Goal: Communication & Community: Ask a question

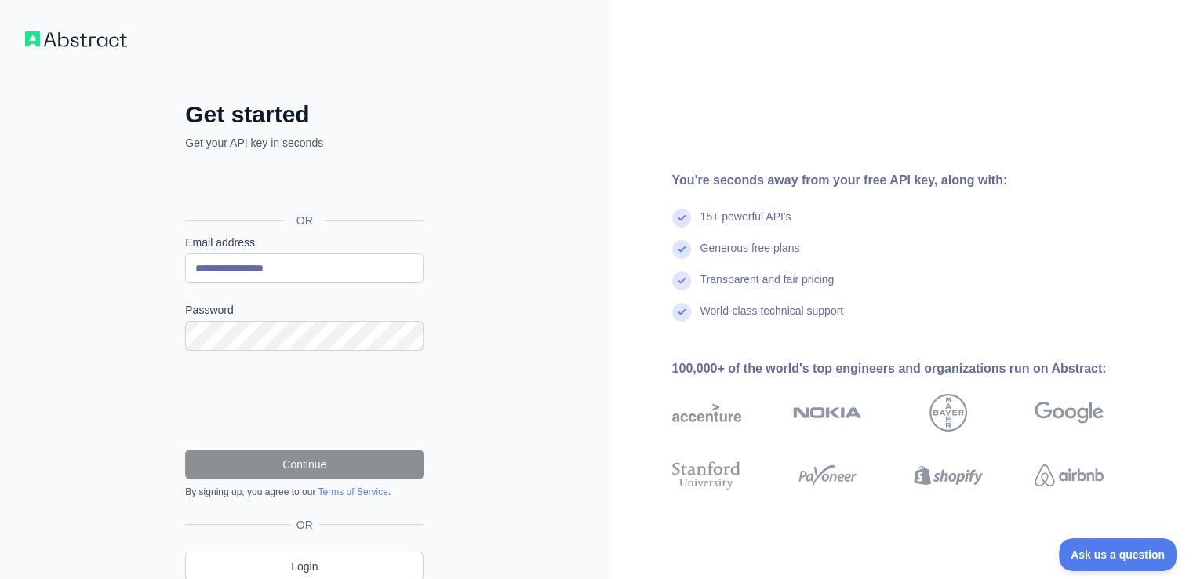
type input "**********"
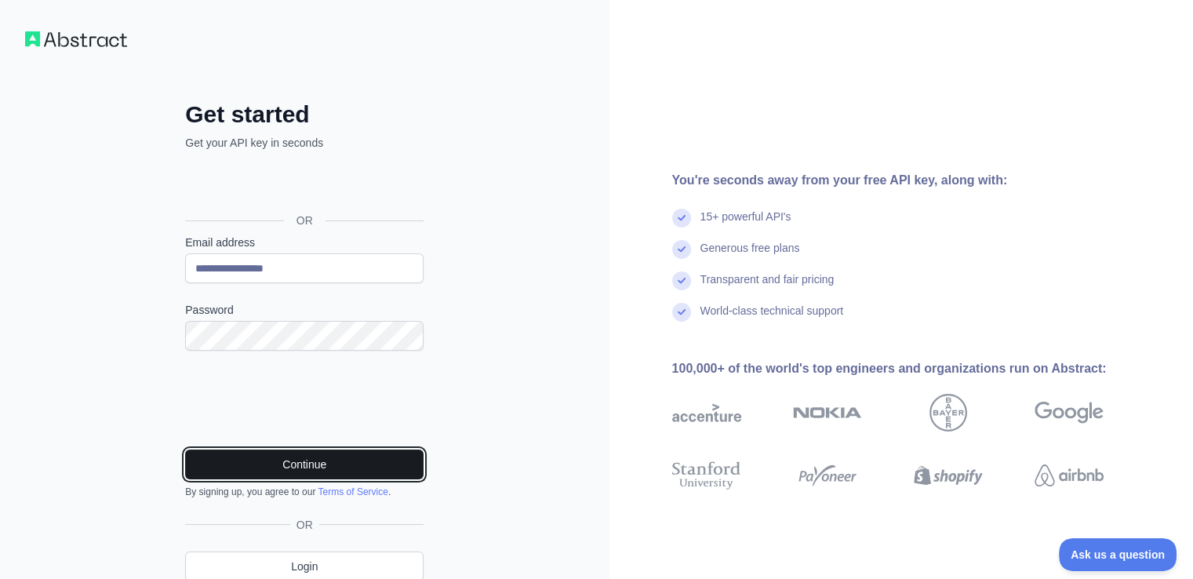
click at [322, 457] on button "Continue" at bounding box center [304, 465] width 239 height 30
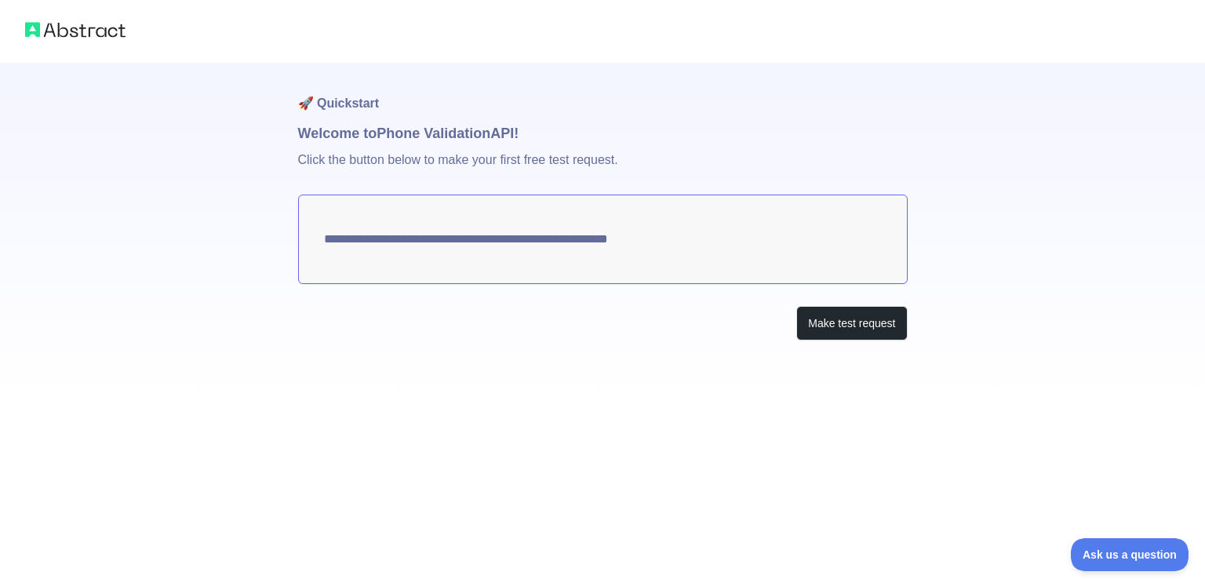
click at [617, 240] on textarea "**********" at bounding box center [603, 239] width 610 height 89
click at [850, 326] on button "Make test request" at bounding box center [851, 323] width 111 height 35
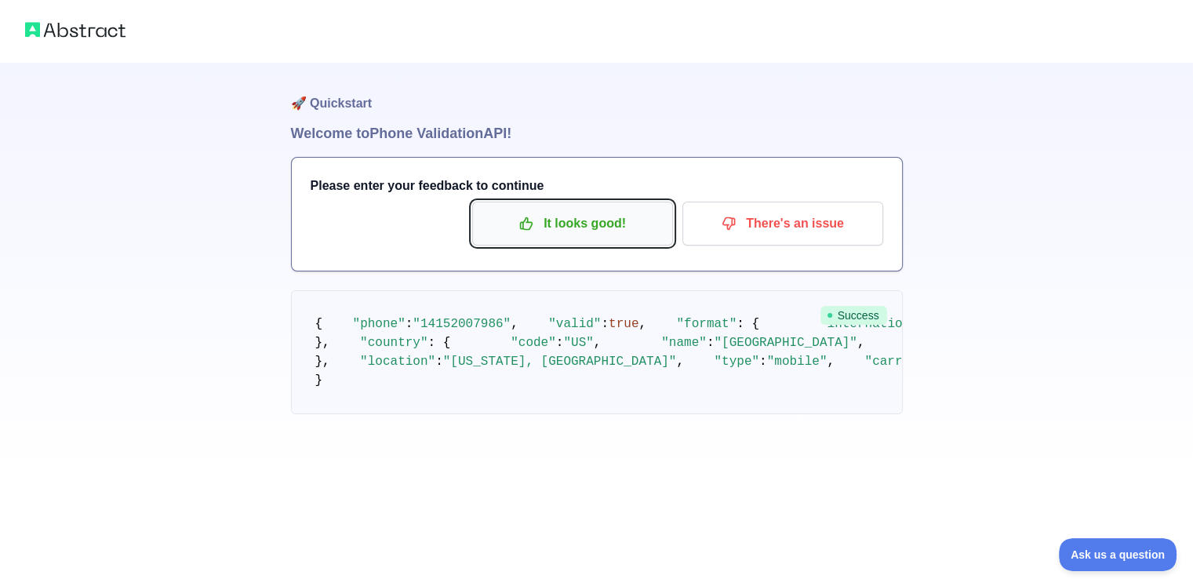
click at [565, 227] on p "It looks good!" at bounding box center [572, 223] width 177 height 27
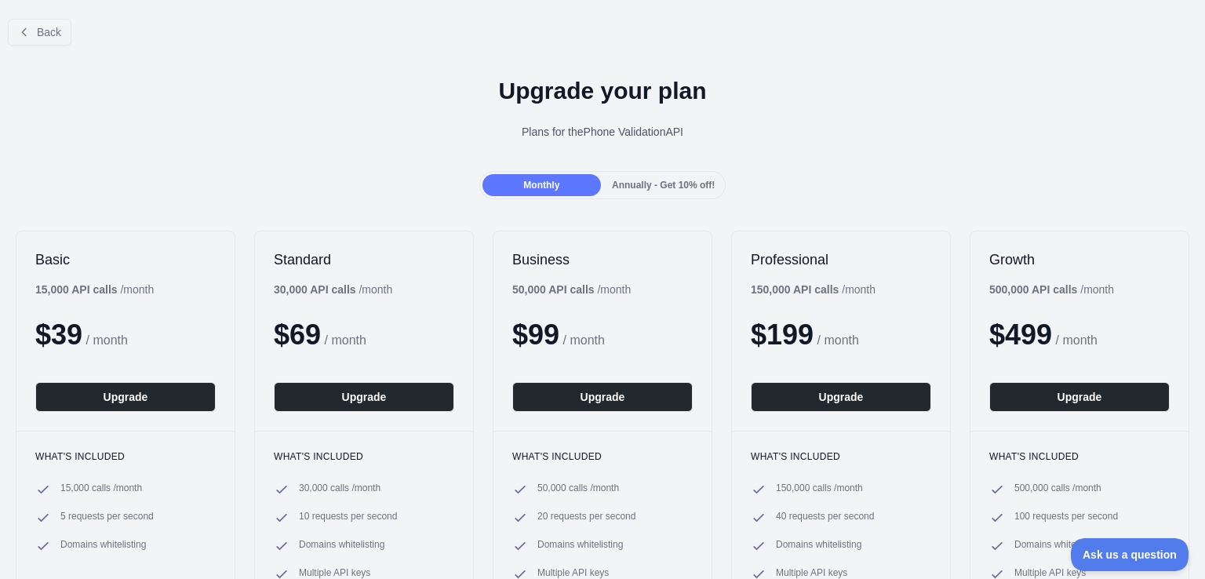
click at [640, 180] on span "Annually - Get 10% off!" at bounding box center [663, 185] width 103 height 11
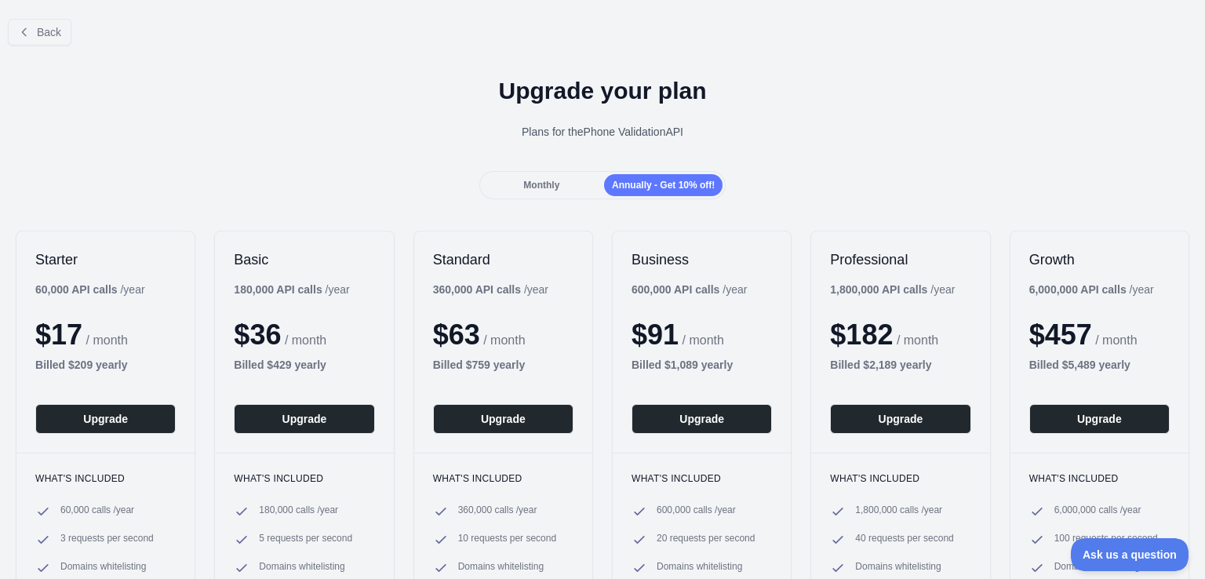
click at [539, 182] on span "Monthly" at bounding box center [541, 185] width 36 height 11
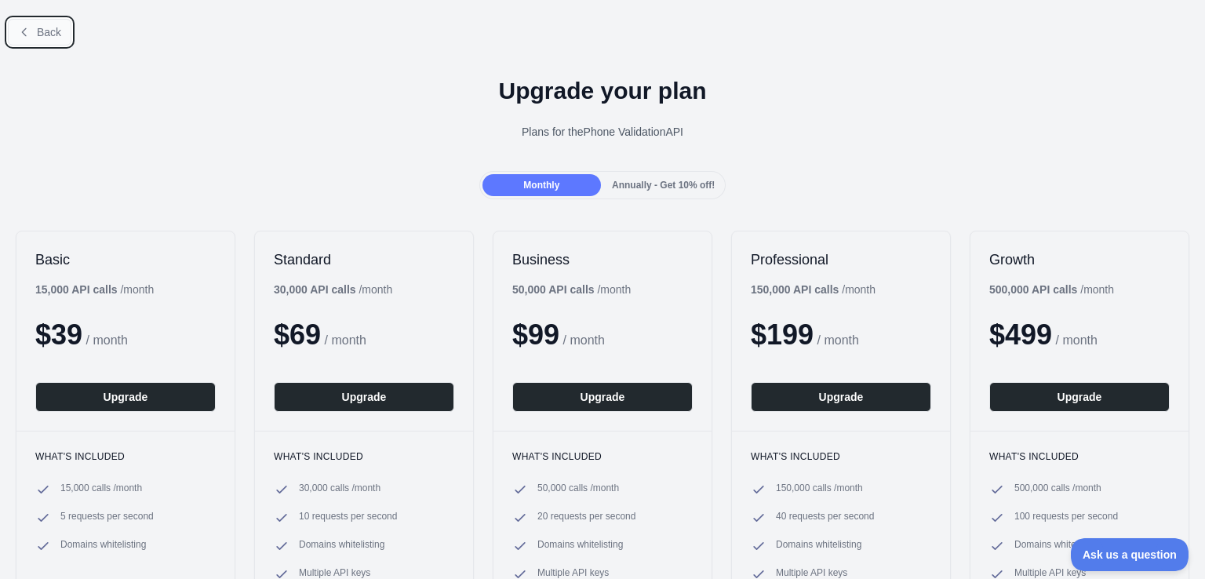
click at [46, 32] on span "Back" at bounding box center [49, 32] width 24 height 13
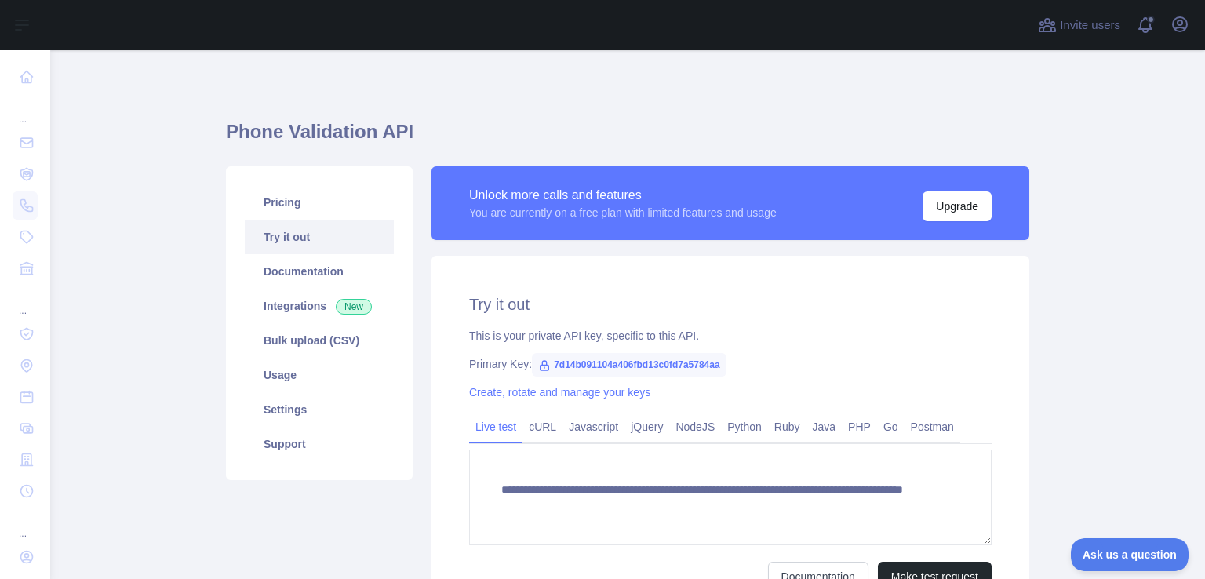
scroll to position [157, 0]
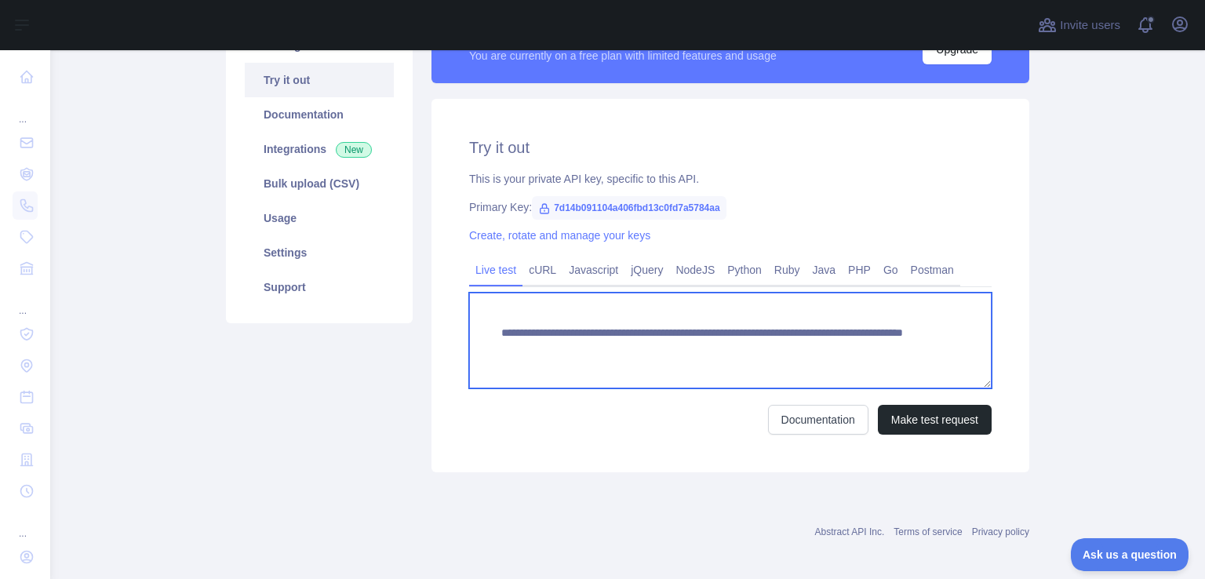
drag, startPoint x: 772, startPoint y: 349, endPoint x: 841, endPoint y: 347, distance: 69.1
click at [841, 347] on textarea "**********" at bounding box center [730, 341] width 523 height 96
click at [798, 359] on textarea "**********" at bounding box center [730, 341] width 523 height 96
click at [781, 349] on textarea "**********" at bounding box center [730, 341] width 523 height 96
drag, startPoint x: 771, startPoint y: 347, endPoint x: 839, endPoint y: 347, distance: 67.5
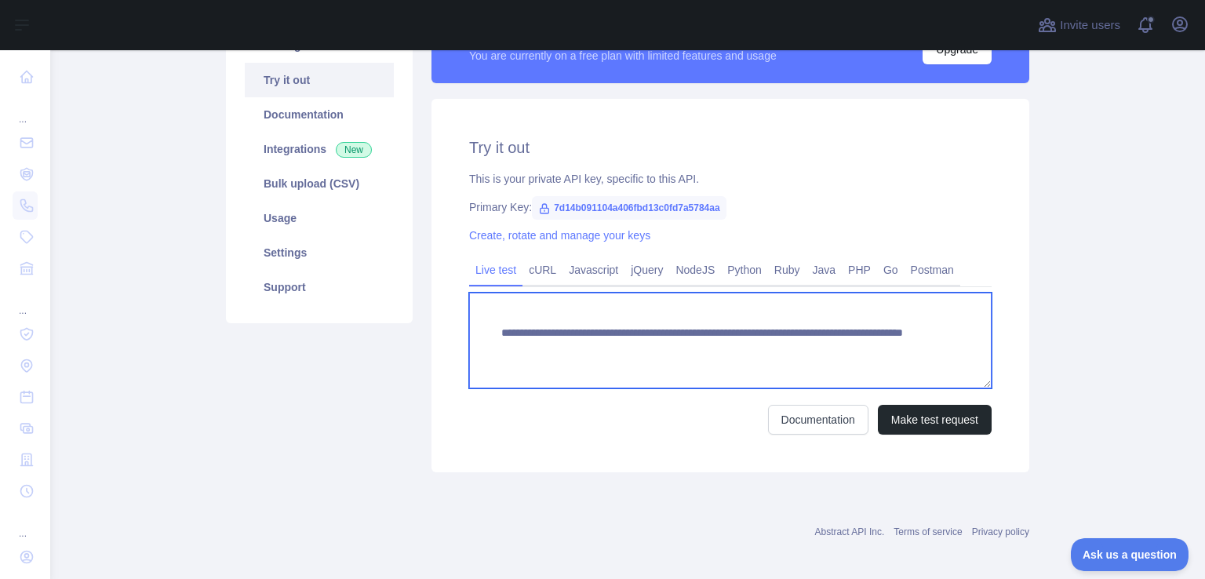
click at [839, 347] on textarea "**********" at bounding box center [730, 341] width 523 height 96
paste textarea
type textarea "**********"
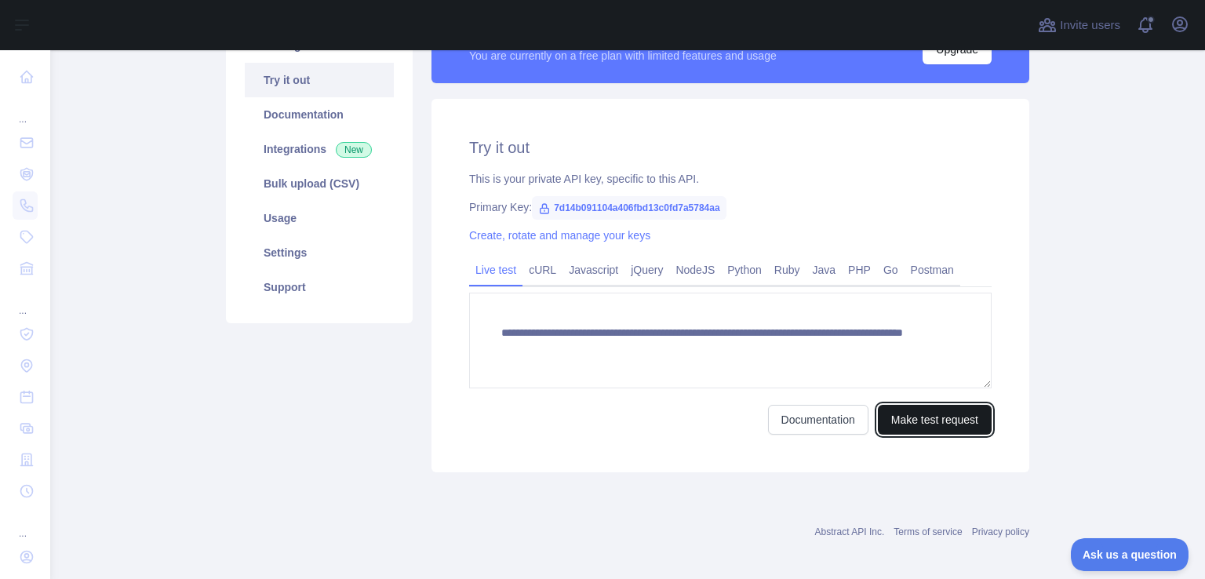
click at [920, 422] on button "Make test request" at bounding box center [935, 420] width 114 height 30
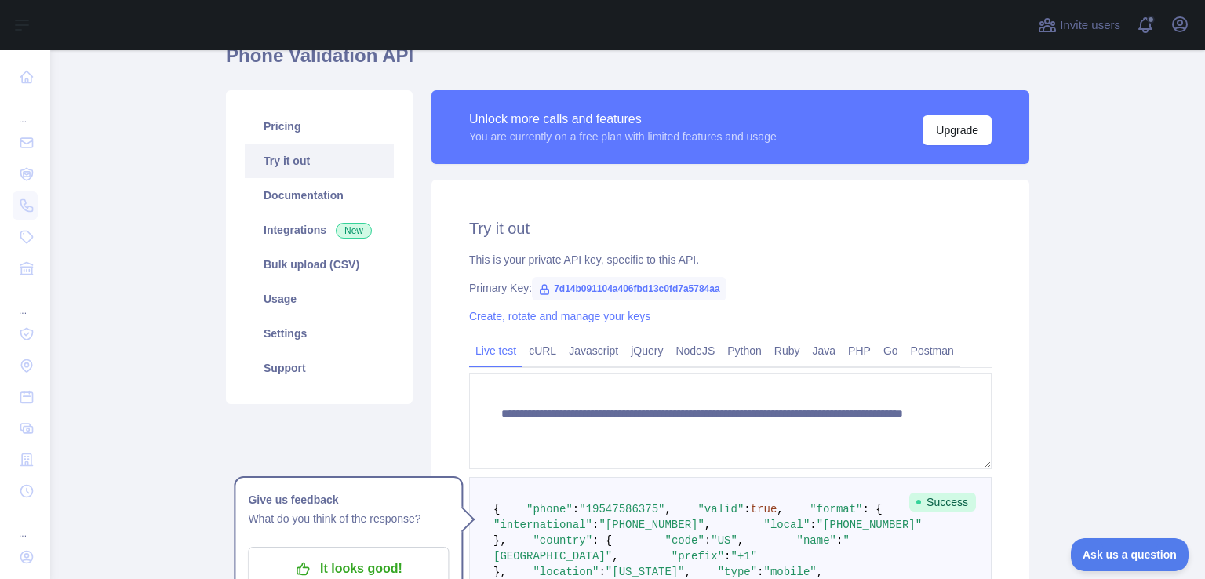
scroll to position [0, 0]
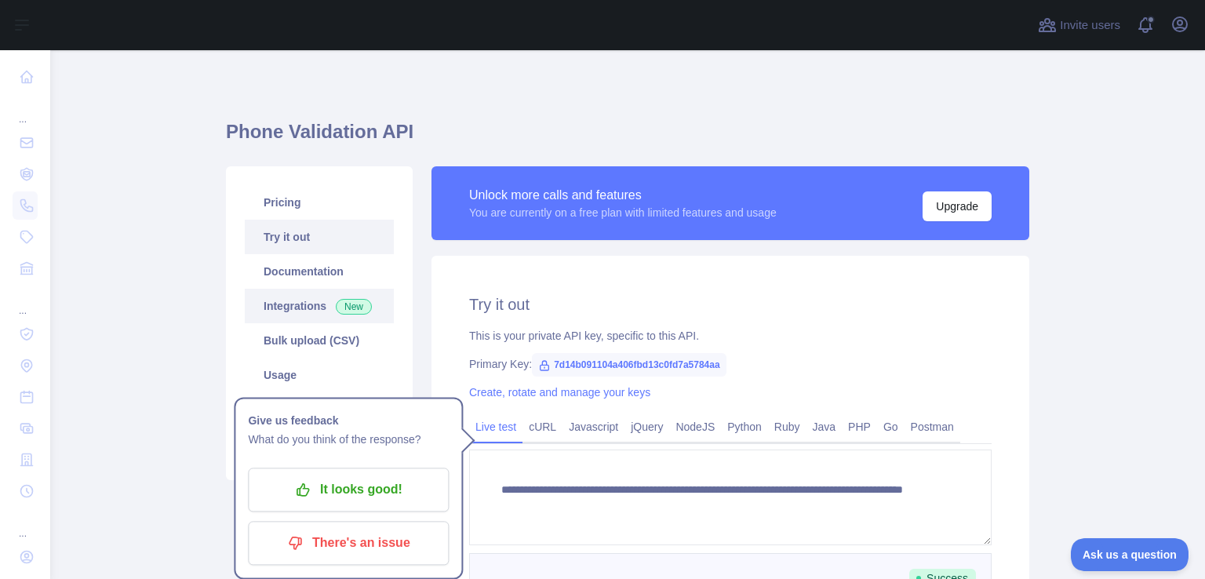
click at [295, 310] on link "Integrations New" at bounding box center [319, 306] width 149 height 35
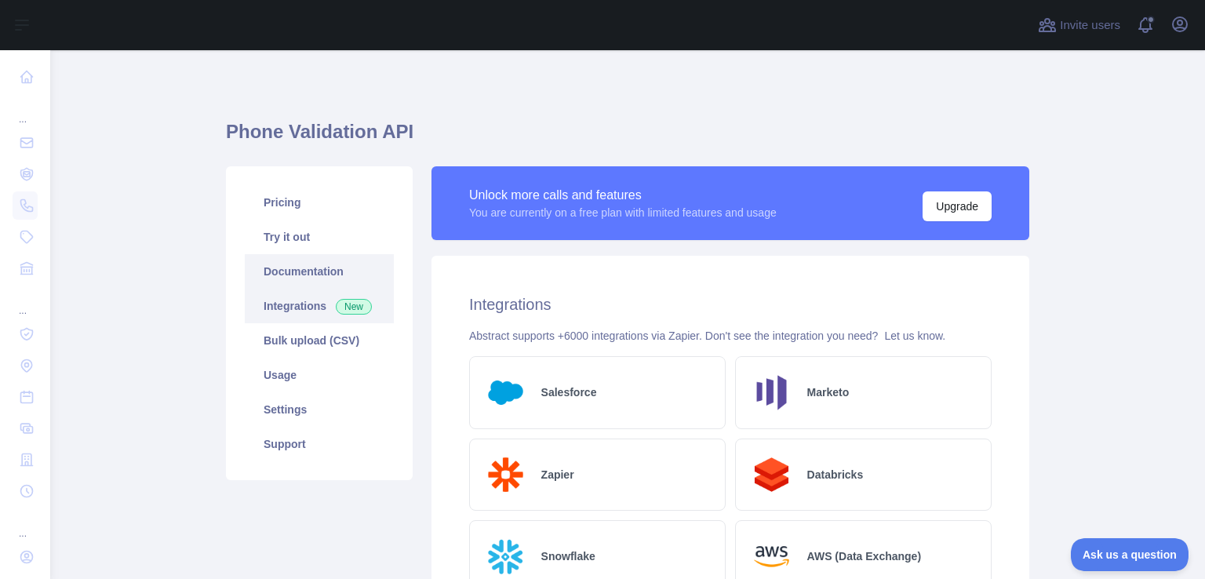
click at [311, 280] on link "Documentation" at bounding box center [319, 271] width 149 height 35
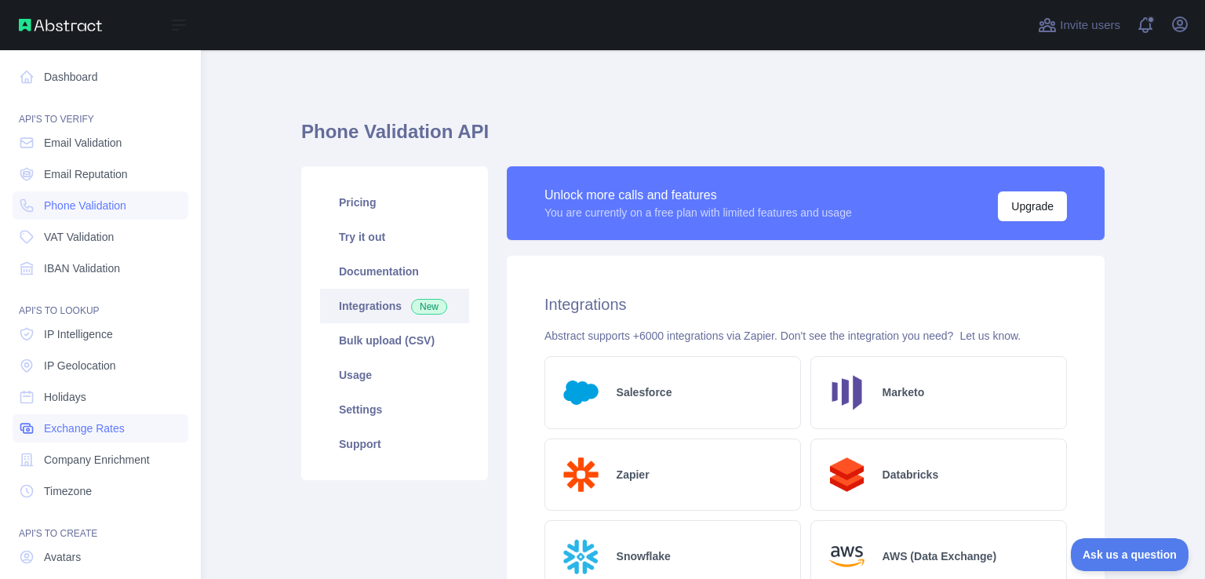
scroll to position [111, 0]
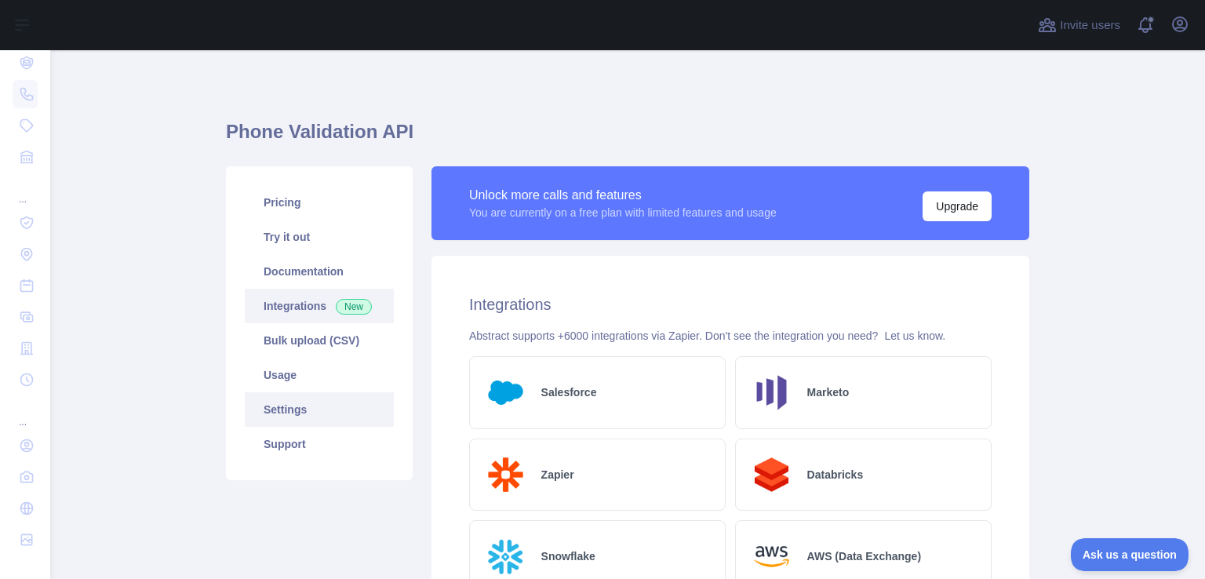
click at [311, 418] on link "Settings" at bounding box center [319, 409] width 149 height 35
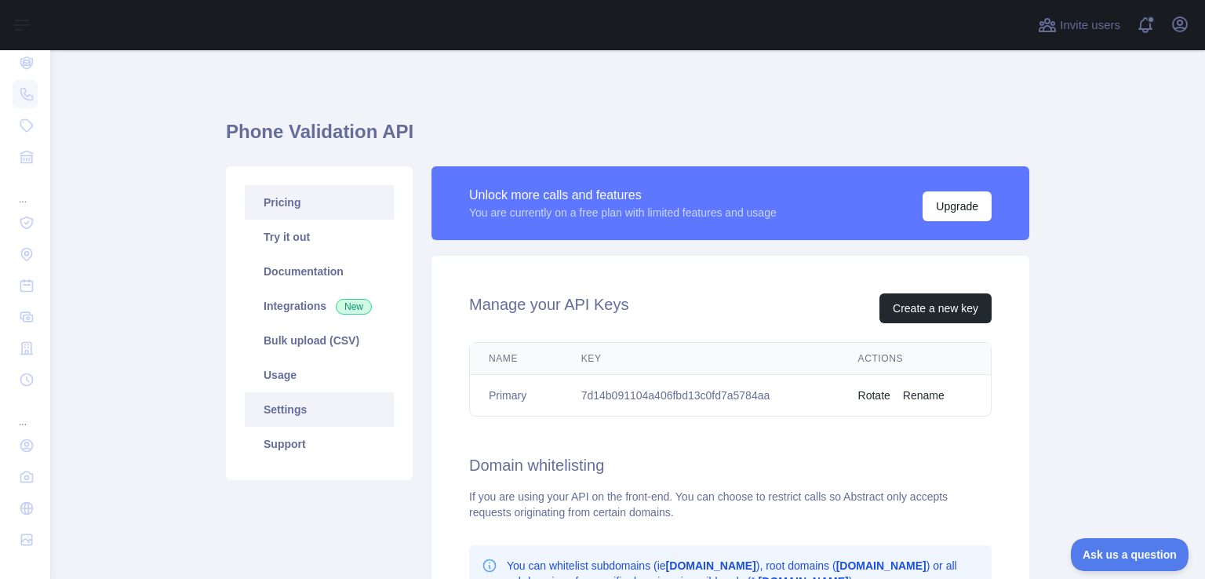
click at [278, 211] on link "Pricing" at bounding box center [319, 202] width 149 height 35
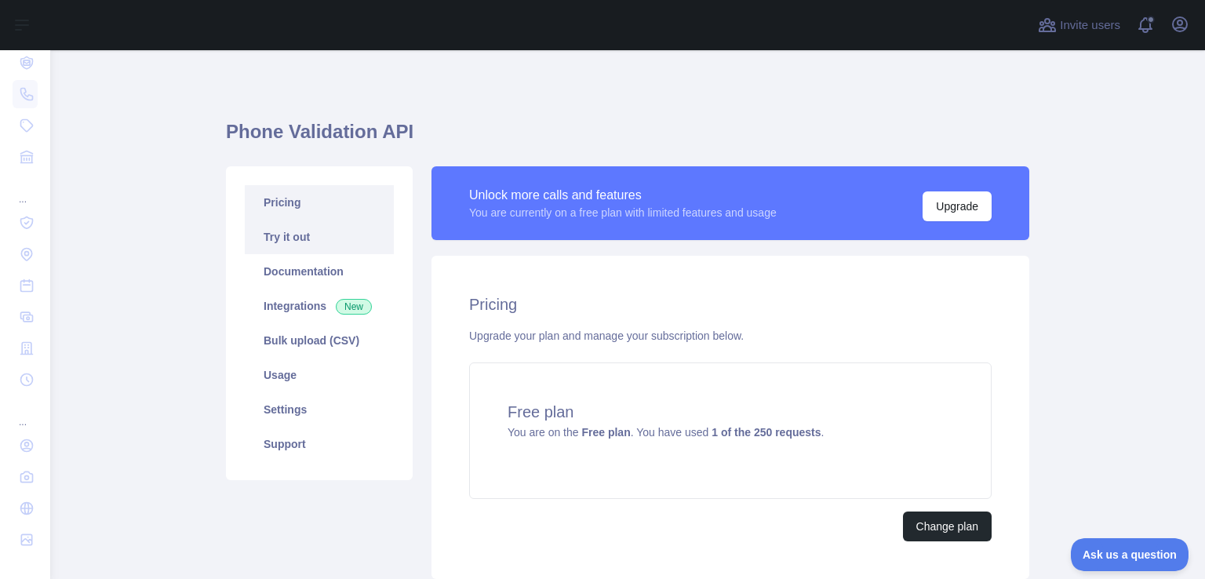
click at [302, 246] on link "Try it out" at bounding box center [319, 237] width 149 height 35
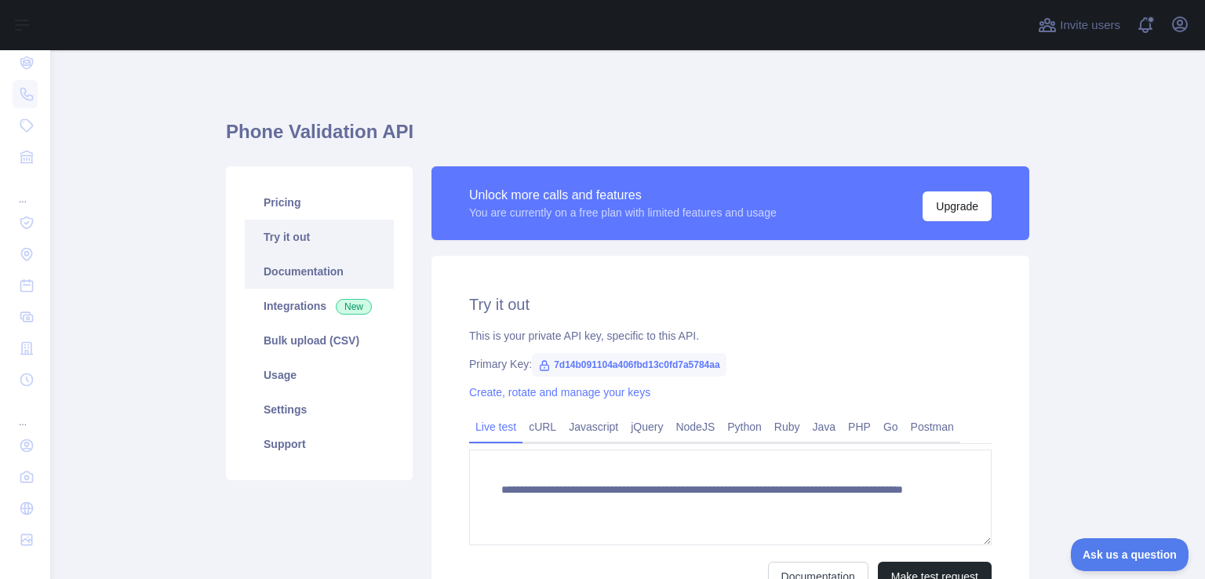
click at [314, 258] on link "Documentation" at bounding box center [319, 271] width 149 height 35
click at [1108, 554] on span "Ask us a question" at bounding box center [1122, 552] width 118 height 11
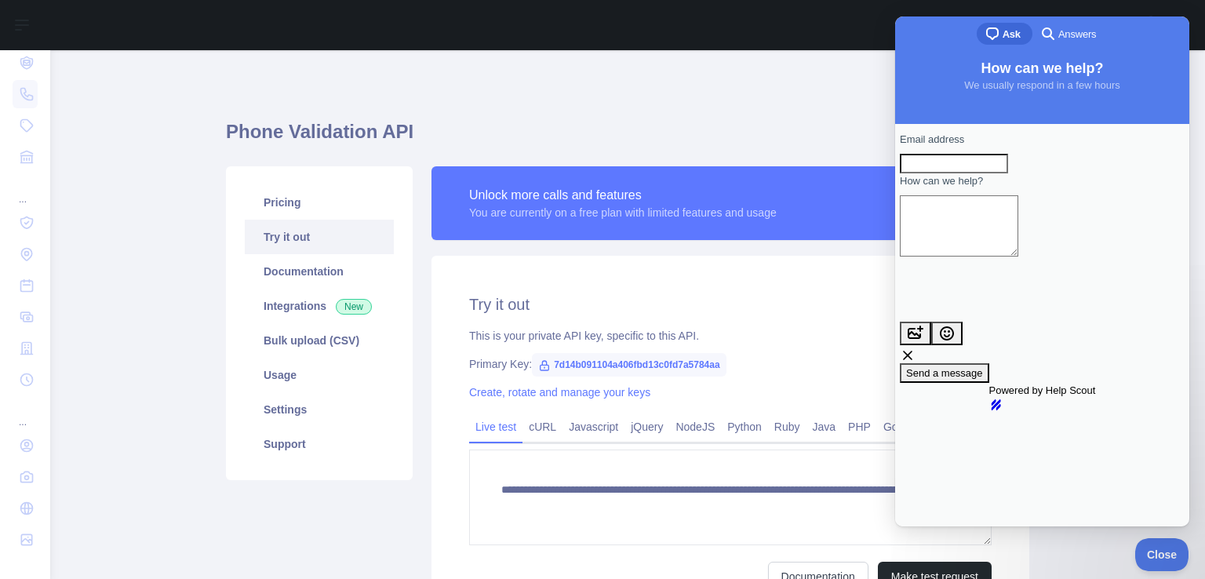
click at [970, 172] on input "Email address" at bounding box center [954, 164] width 108 height 20
type input "**********"
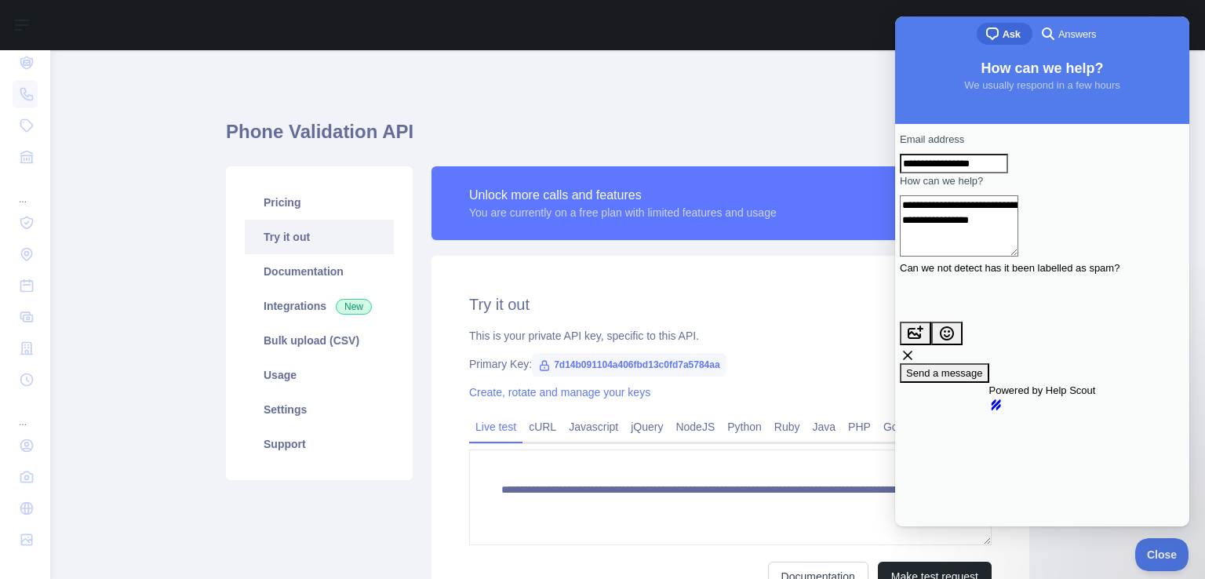
type textarea "**********"
click at [983, 367] on span "Send a message" at bounding box center [944, 373] width 77 height 12
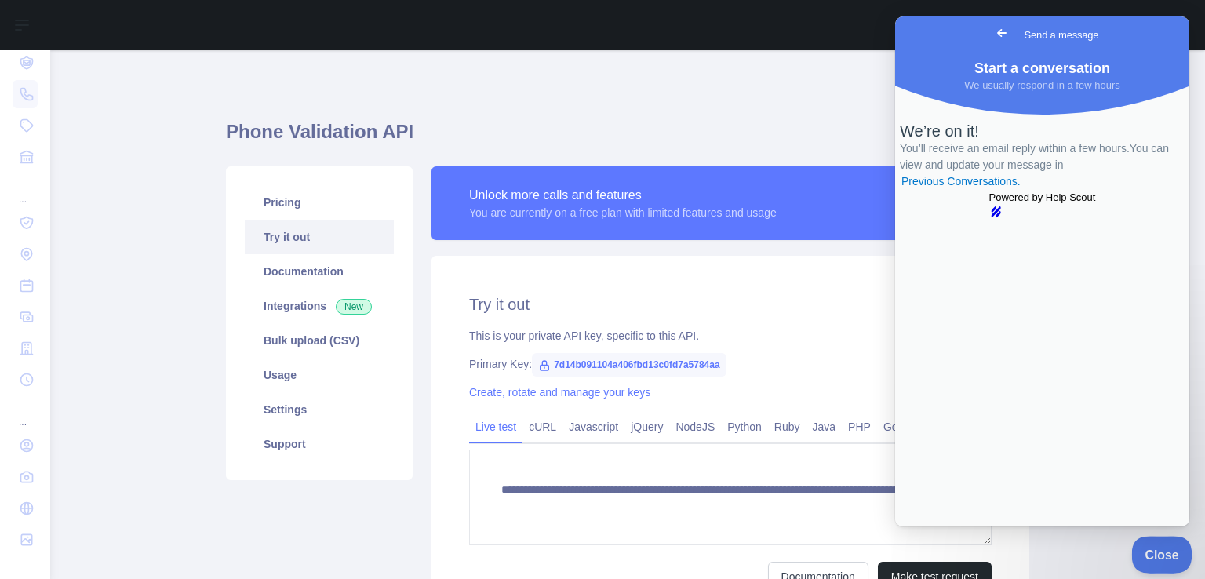
click at [1146, 552] on span "Close" at bounding box center [1157, 552] width 53 height 11
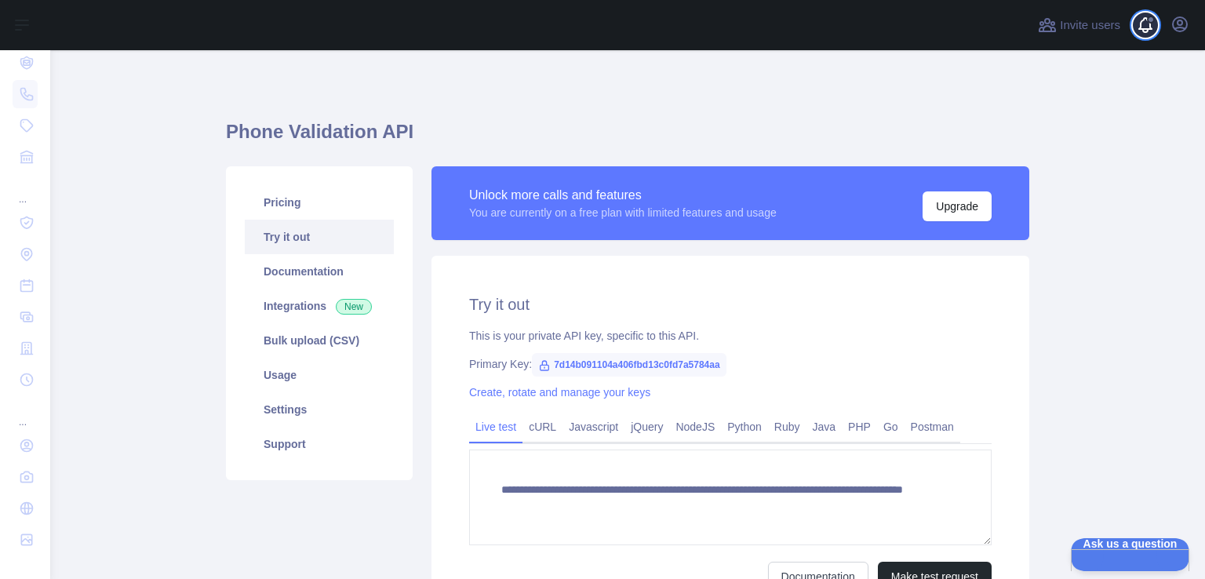
click at [1153, 27] on span at bounding box center [1151, 25] width 31 height 50
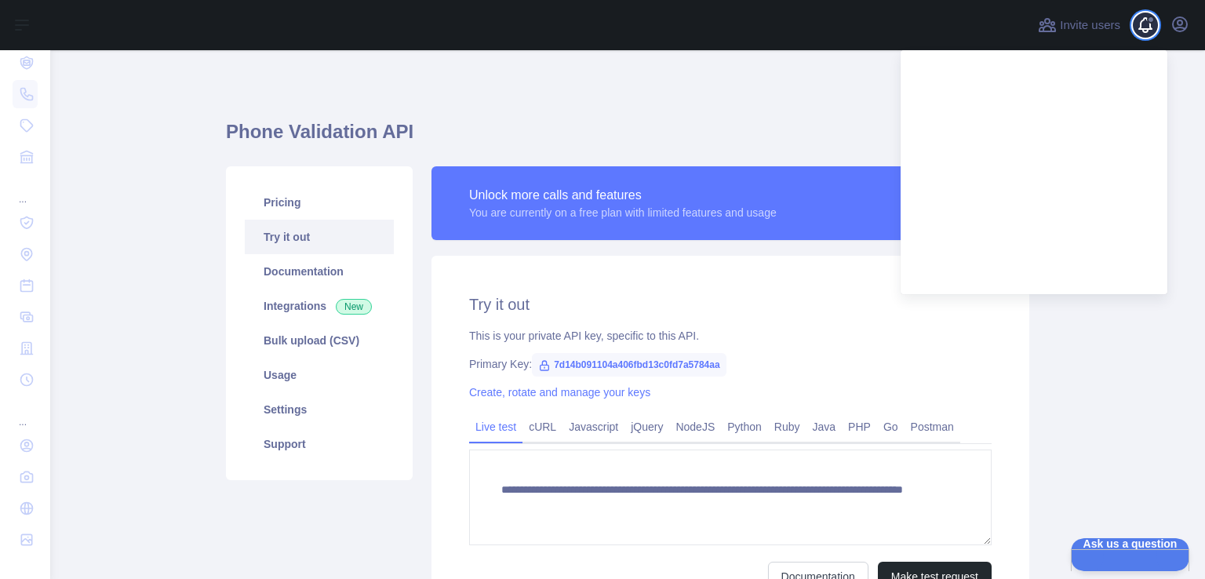
click at [1147, 29] on span at bounding box center [1151, 25] width 31 height 50
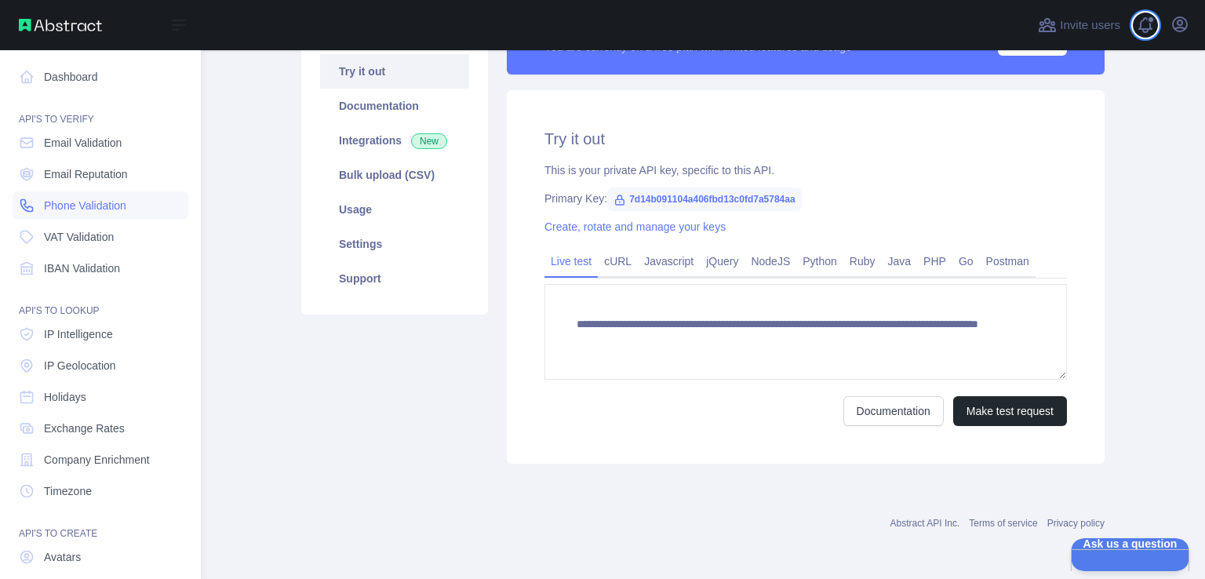
scroll to position [111, 0]
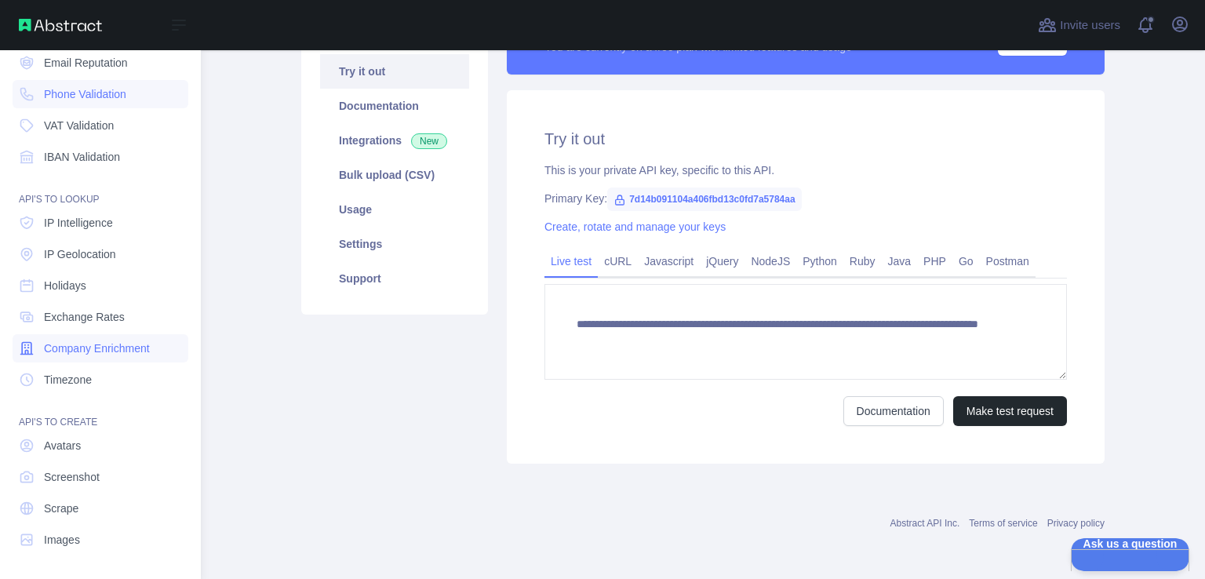
click at [111, 349] on span "Company Enrichment" at bounding box center [97, 349] width 106 height 16
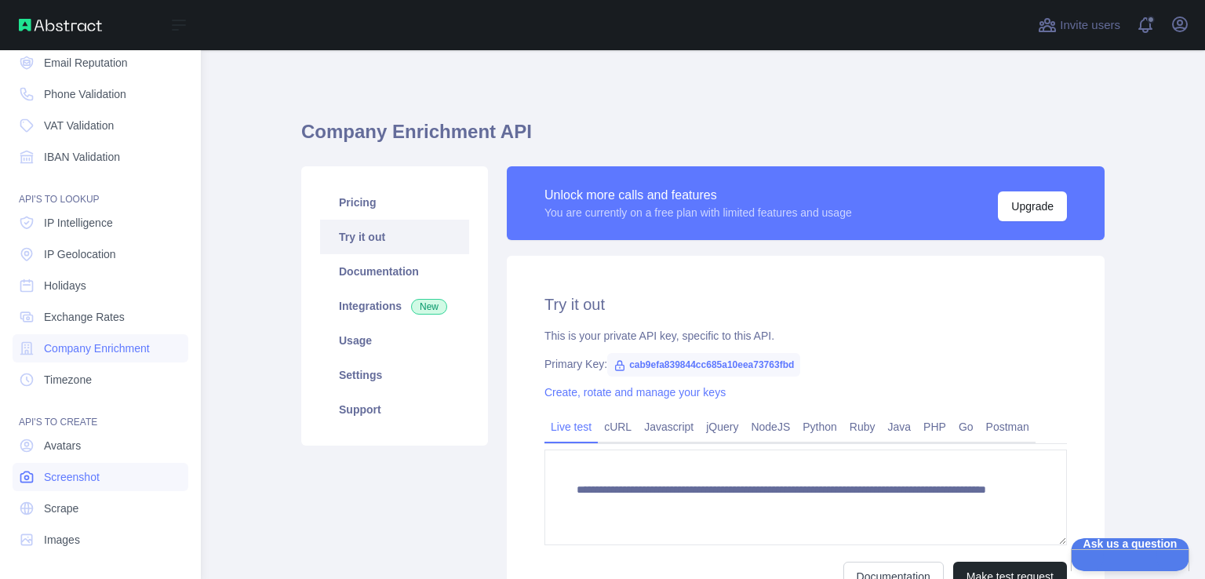
click at [93, 477] on span "Screenshot" at bounding box center [72, 477] width 56 height 16
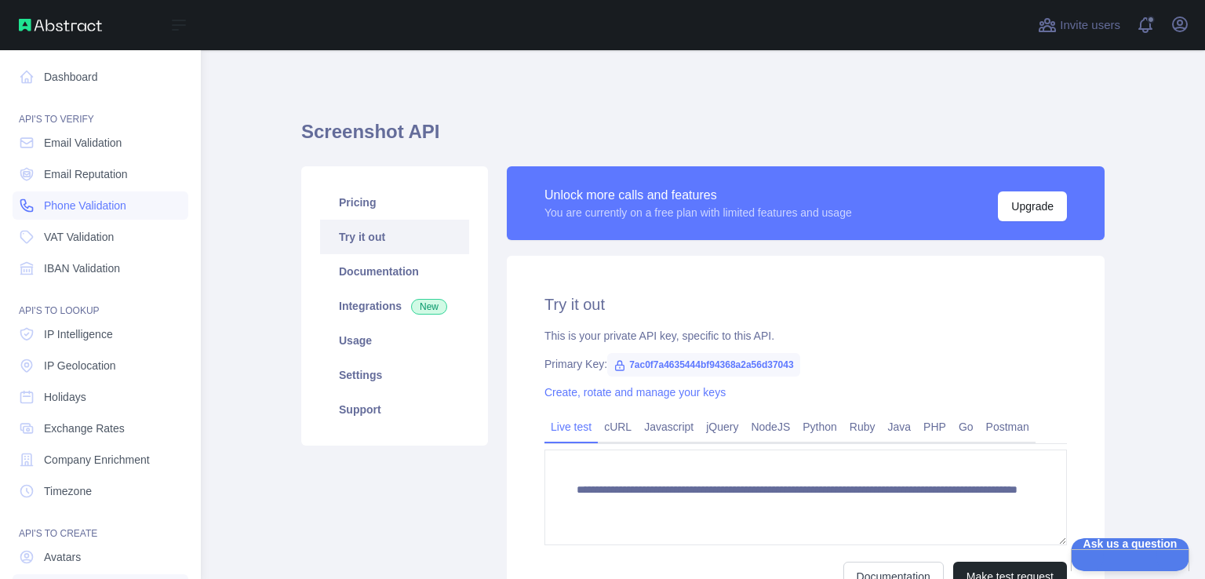
click at [110, 205] on span "Phone Validation" at bounding box center [85, 206] width 82 height 16
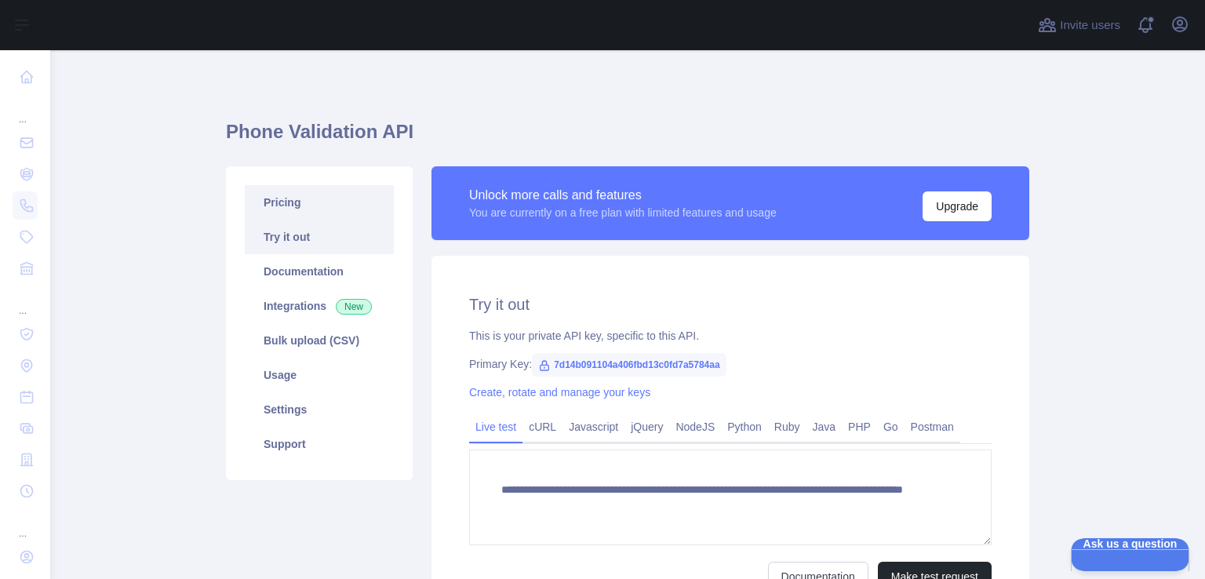
click at [265, 206] on link "Pricing" at bounding box center [319, 202] width 149 height 35
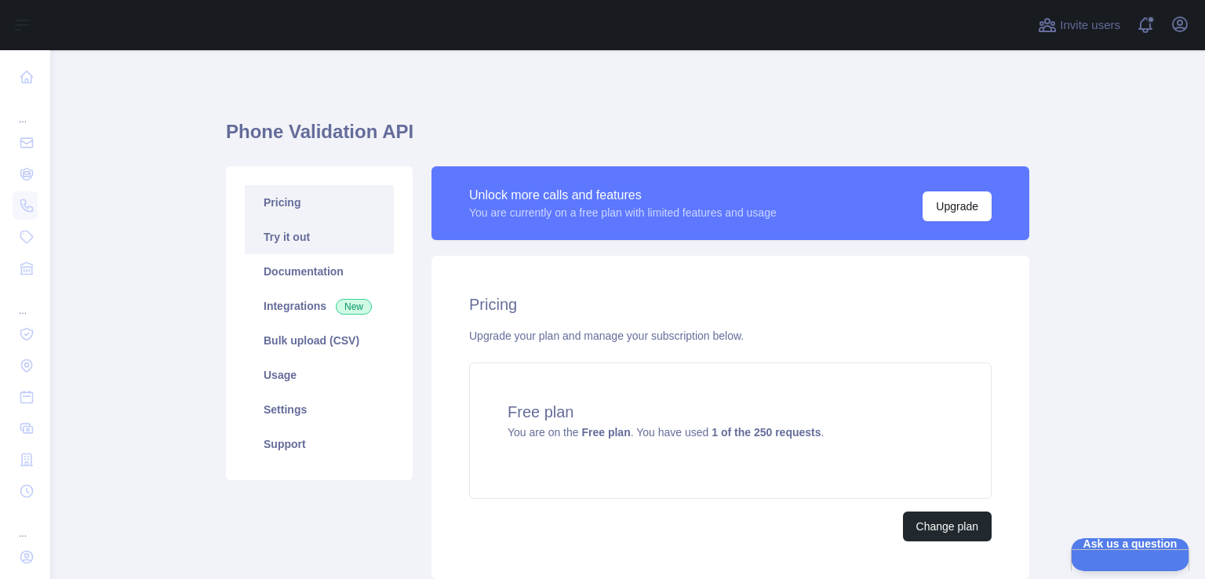
click at [306, 242] on link "Try it out" at bounding box center [319, 237] width 149 height 35
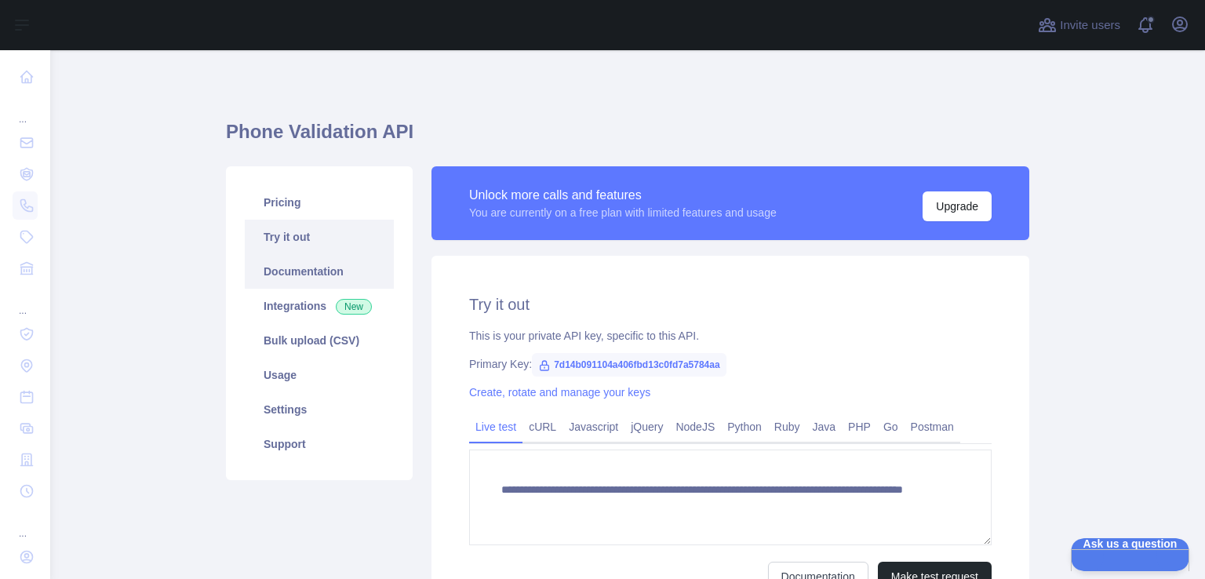
click at [311, 260] on link "Documentation" at bounding box center [319, 271] width 149 height 35
click at [286, 315] on link "Integrations New" at bounding box center [319, 306] width 149 height 35
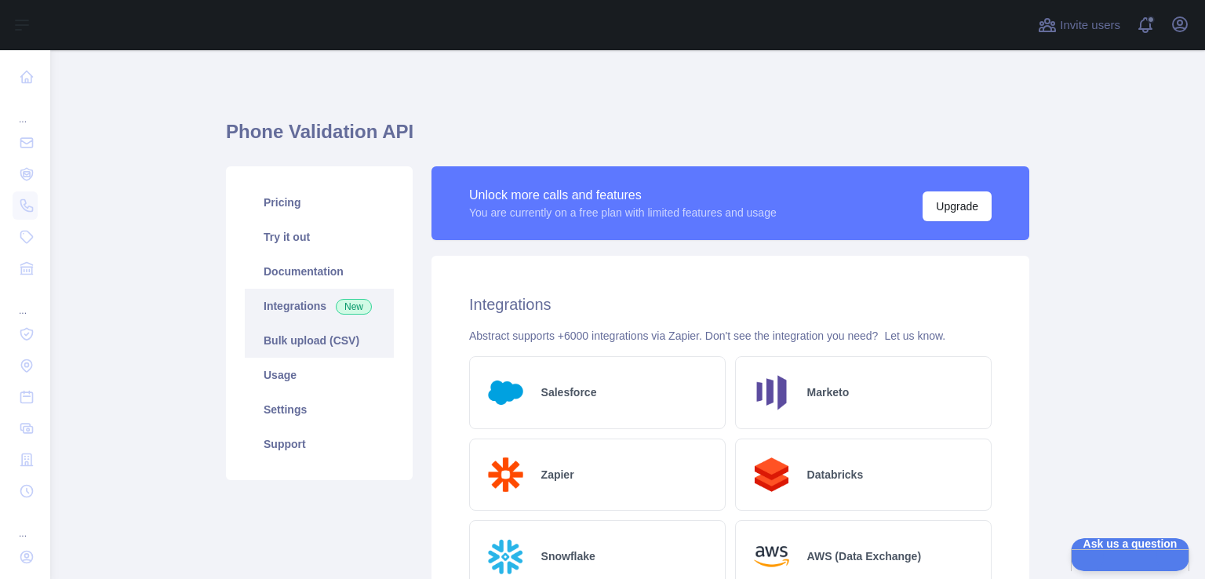
click at [264, 345] on link "Bulk upload (CSV)" at bounding box center [319, 340] width 149 height 35
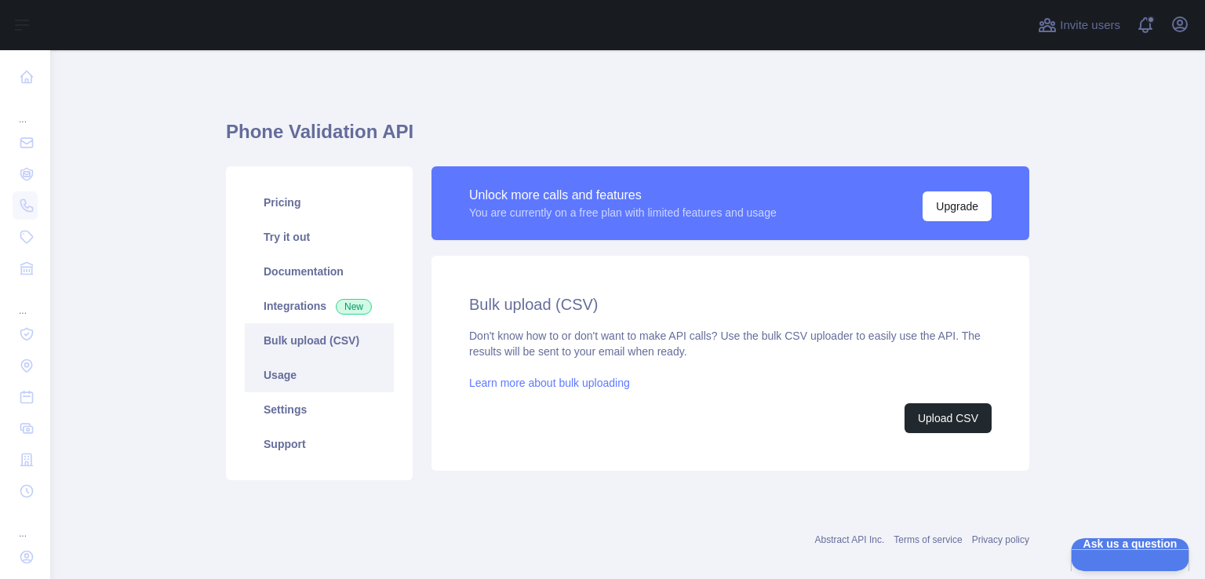
click at [286, 381] on link "Usage" at bounding box center [319, 375] width 149 height 35
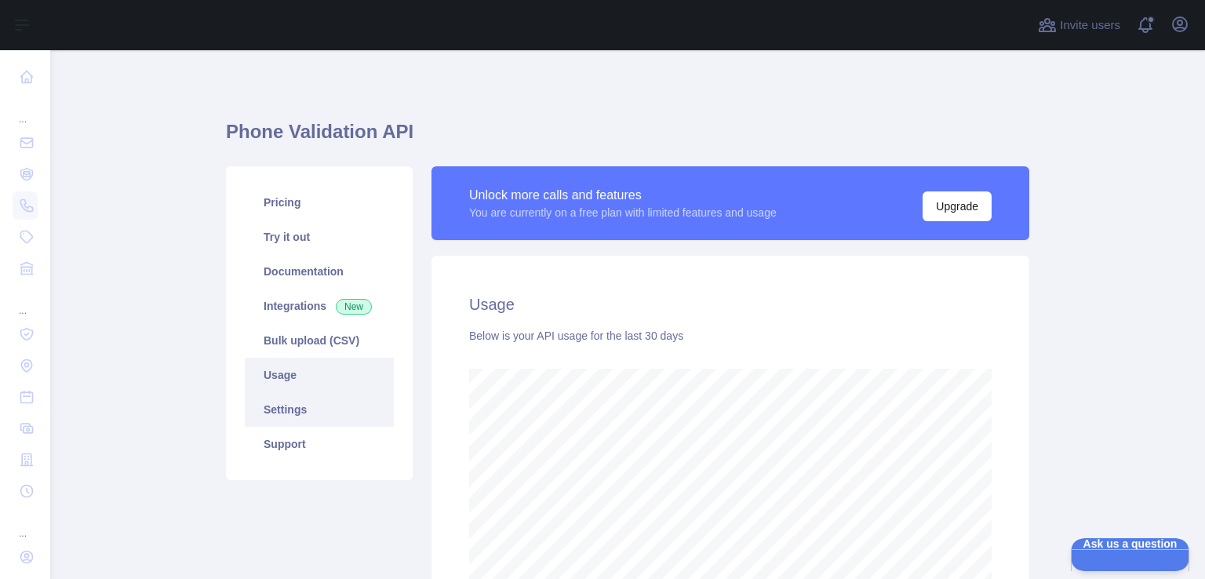
click at [288, 418] on link "Settings" at bounding box center [319, 409] width 149 height 35
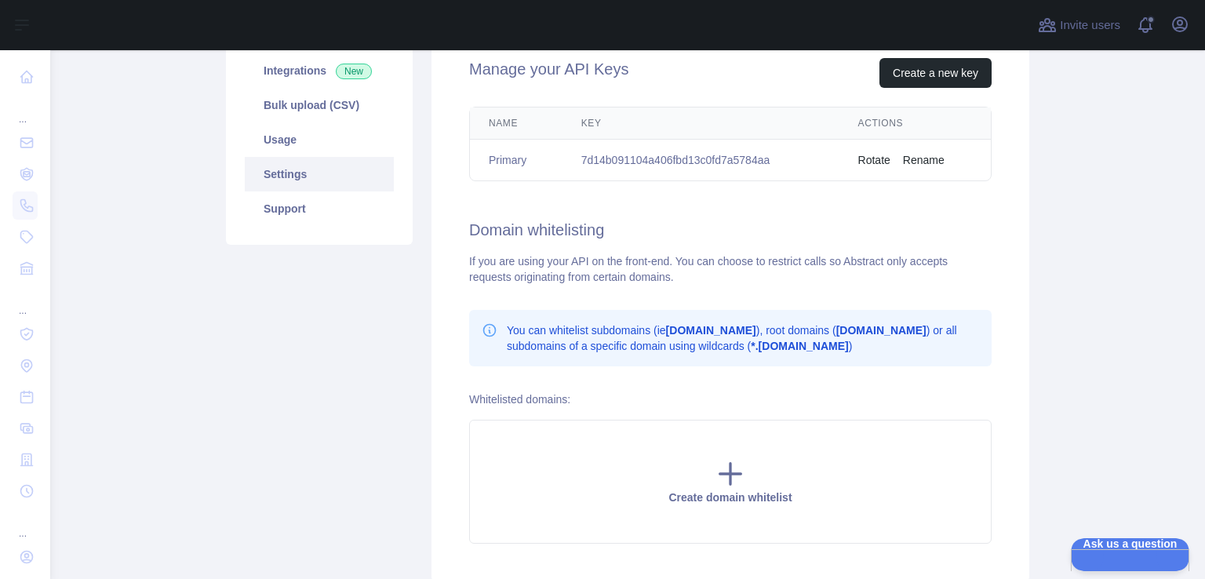
scroll to position [78, 0]
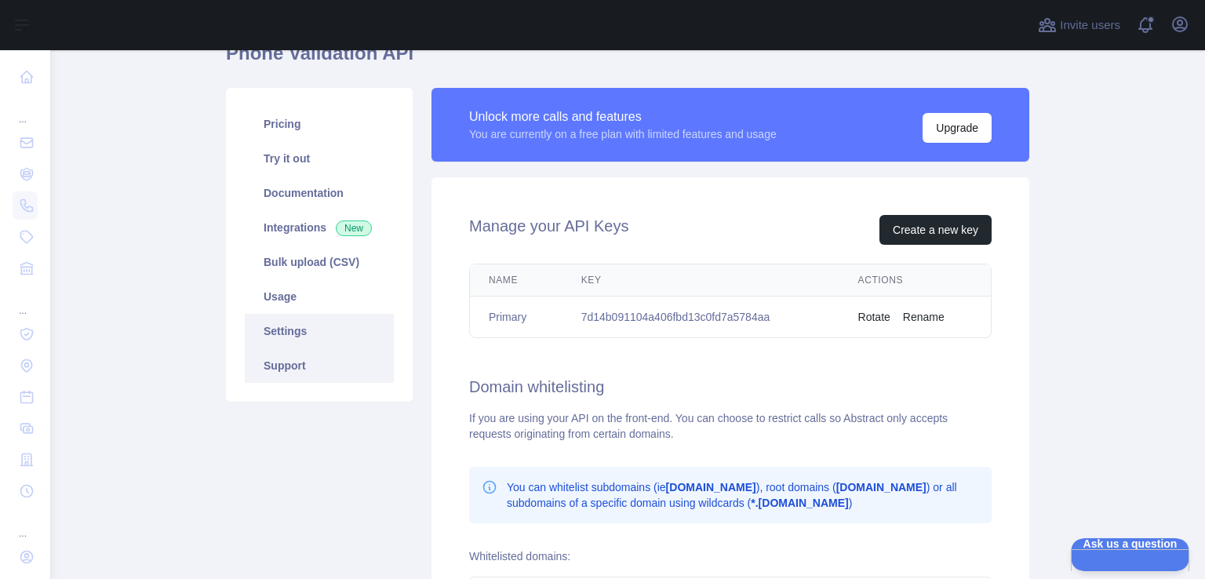
click at [299, 357] on link "Support" at bounding box center [319, 365] width 149 height 35
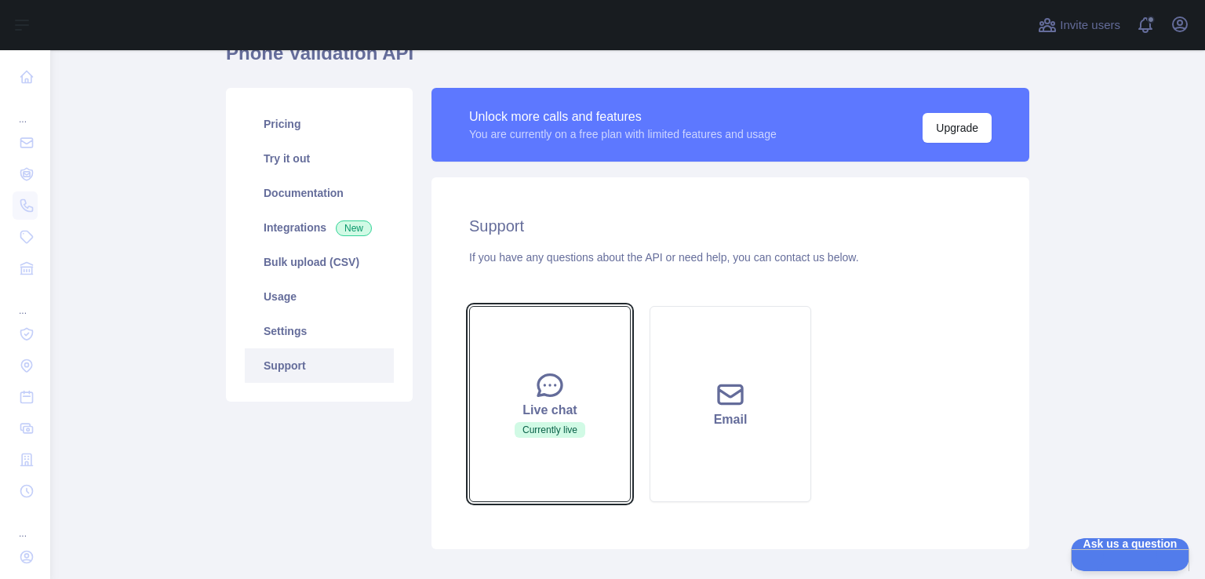
click at [552, 402] on div "Live chat" at bounding box center [550, 410] width 122 height 19
click at [536, 436] on span "Currently live" at bounding box center [550, 430] width 71 height 16
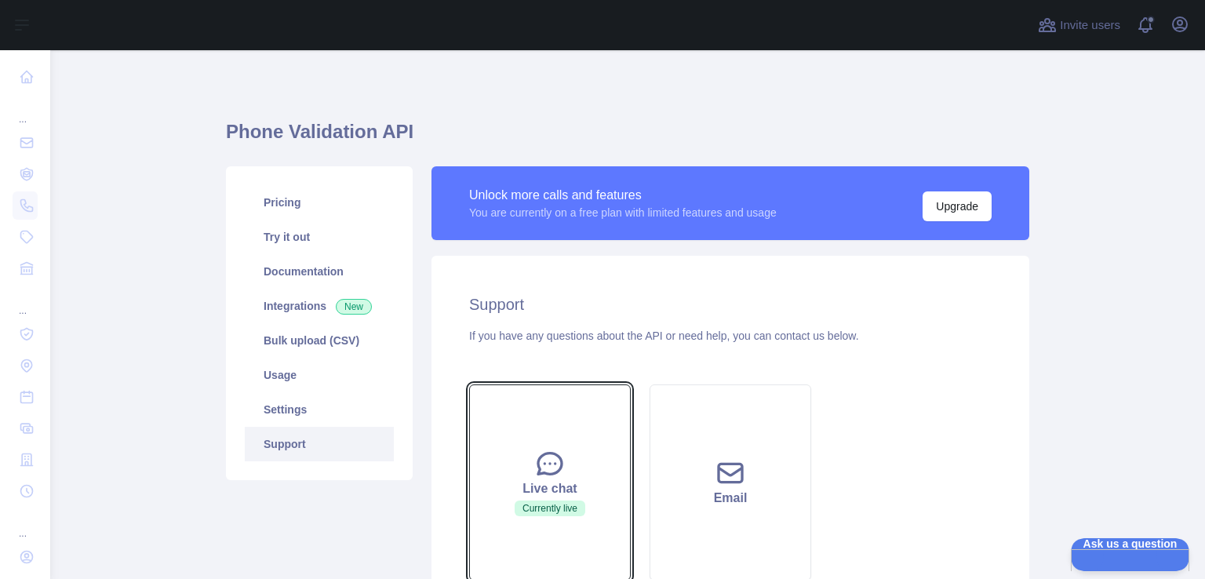
scroll to position [164, 0]
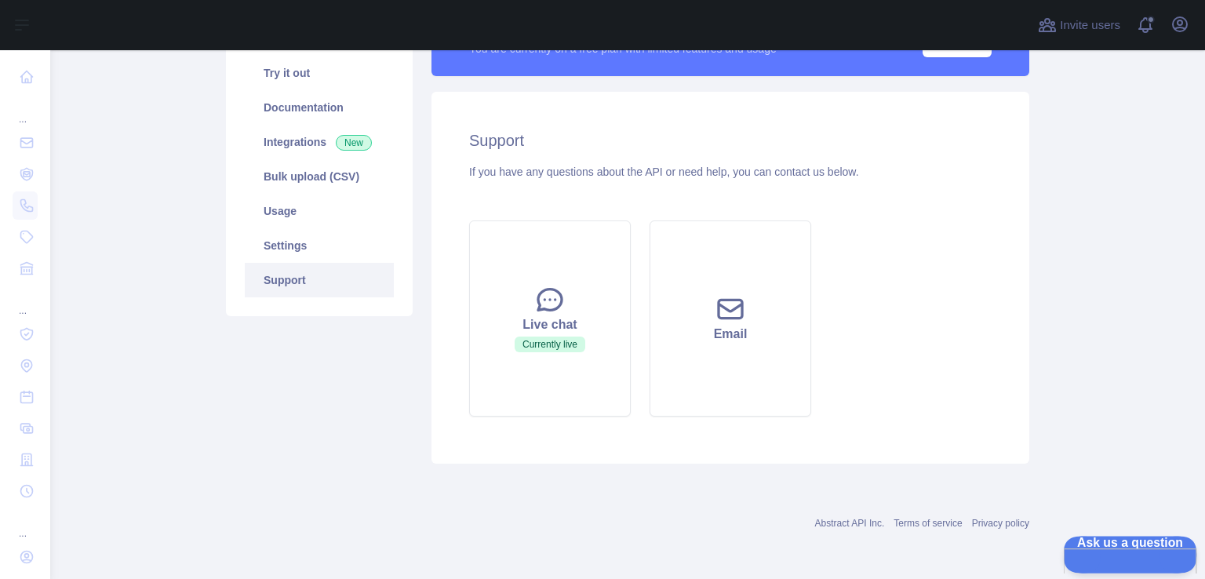
click at [1106, 547] on span "Ask us a question" at bounding box center [1122, 541] width 118 height 11
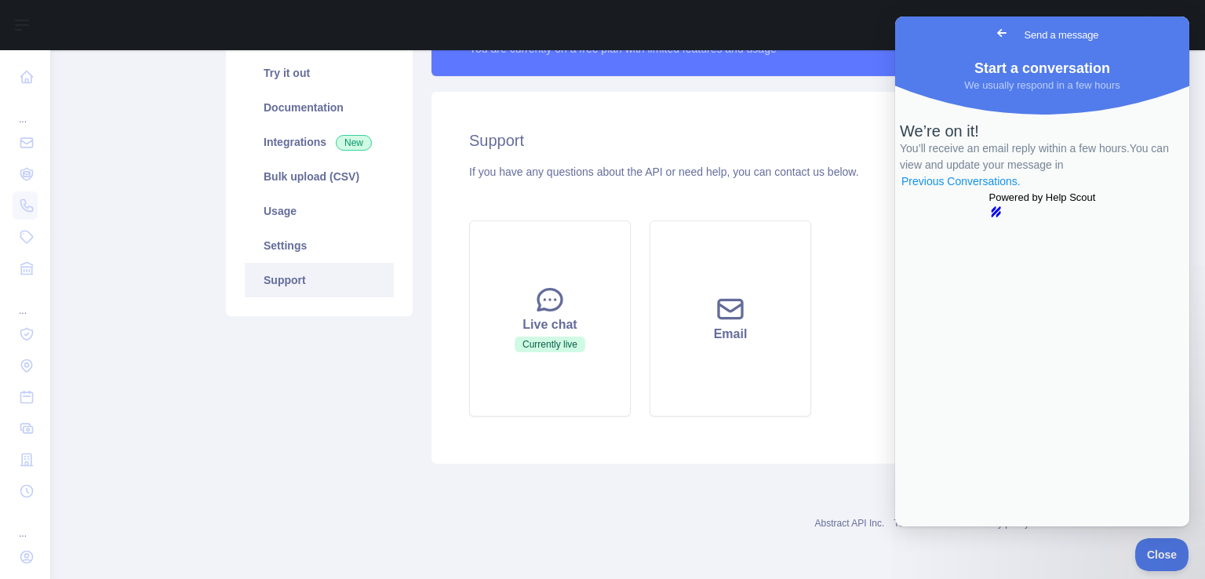
click at [1022, 190] on link "Previous Conversations ." at bounding box center [961, 181] width 122 height 16
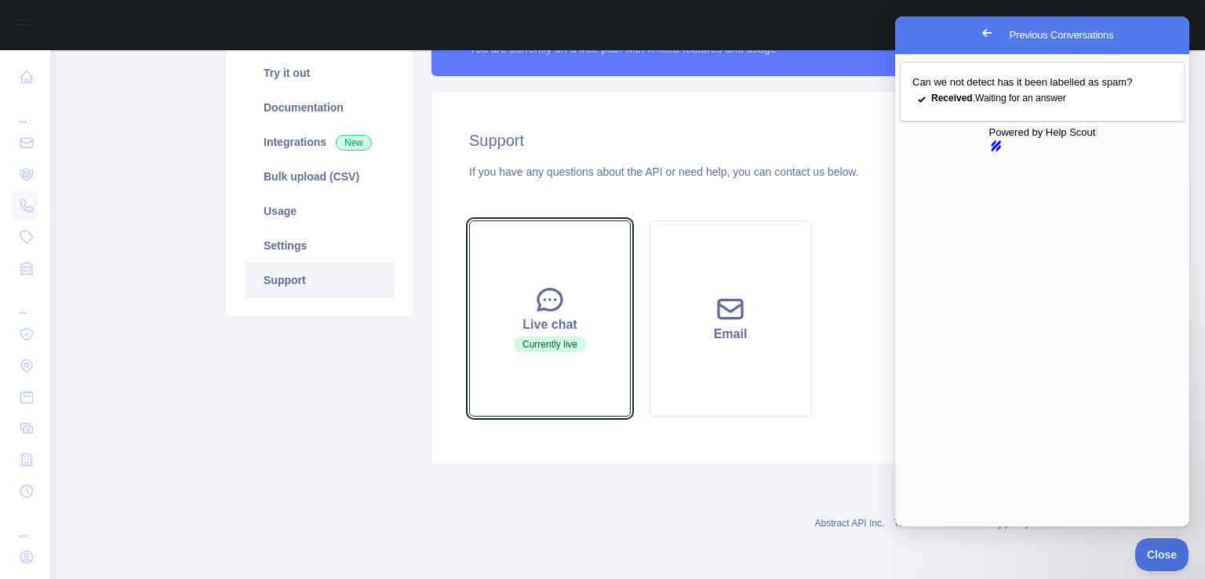
click at [497, 316] on div "Live chat" at bounding box center [550, 324] width 122 height 19
click at [555, 345] on span "Currently live" at bounding box center [550, 345] width 71 height 16
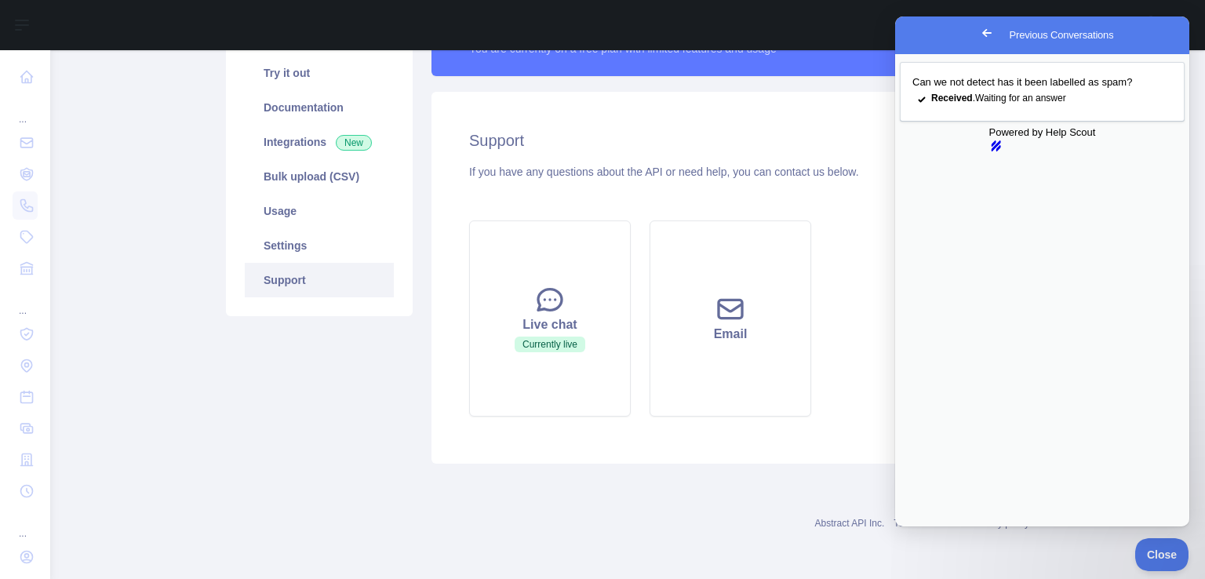
click at [237, 423] on div "Pricing Try it out Documentation Integrations New Bulk upload (CSV) Usage Setti…" at bounding box center [320, 232] width 206 height 461
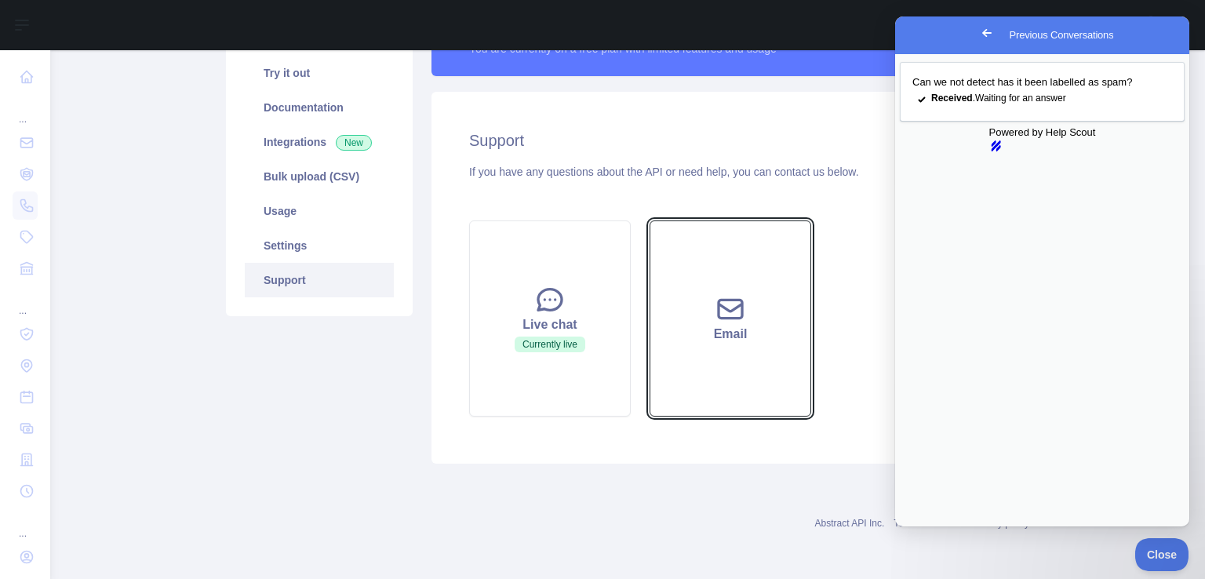
click at [662, 319] on button "Email" at bounding box center [731, 318] width 162 height 196
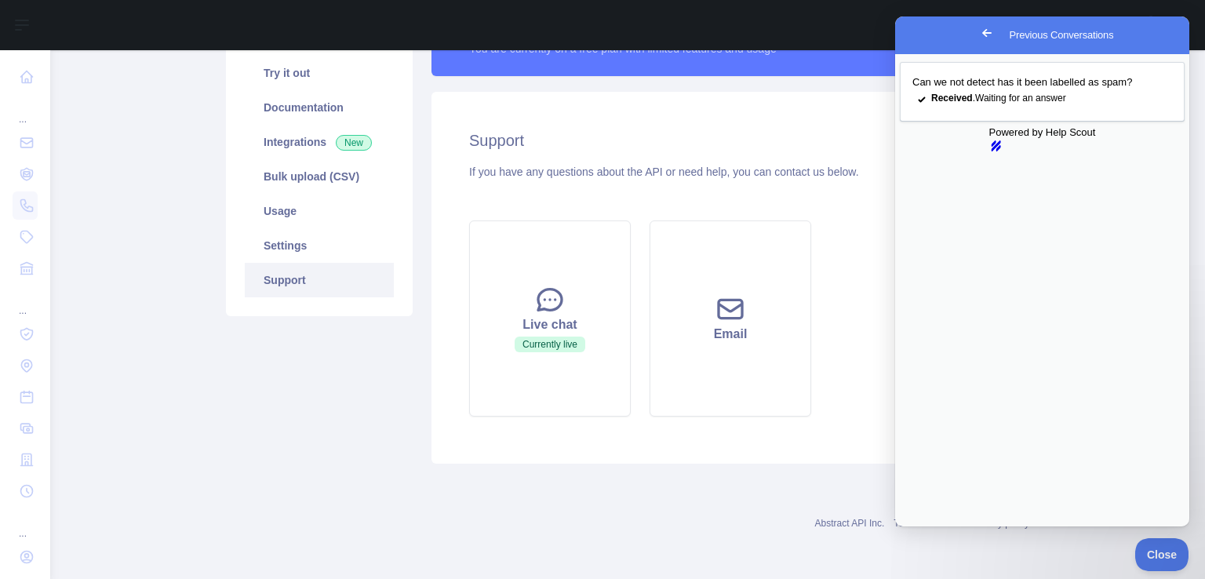
click at [466, 486] on div "Abstract API Inc. Terms of service Privacy policy" at bounding box center [627, 514] width 803 height 56
click at [1159, 562] on button "Close" at bounding box center [1157, 552] width 53 height 33
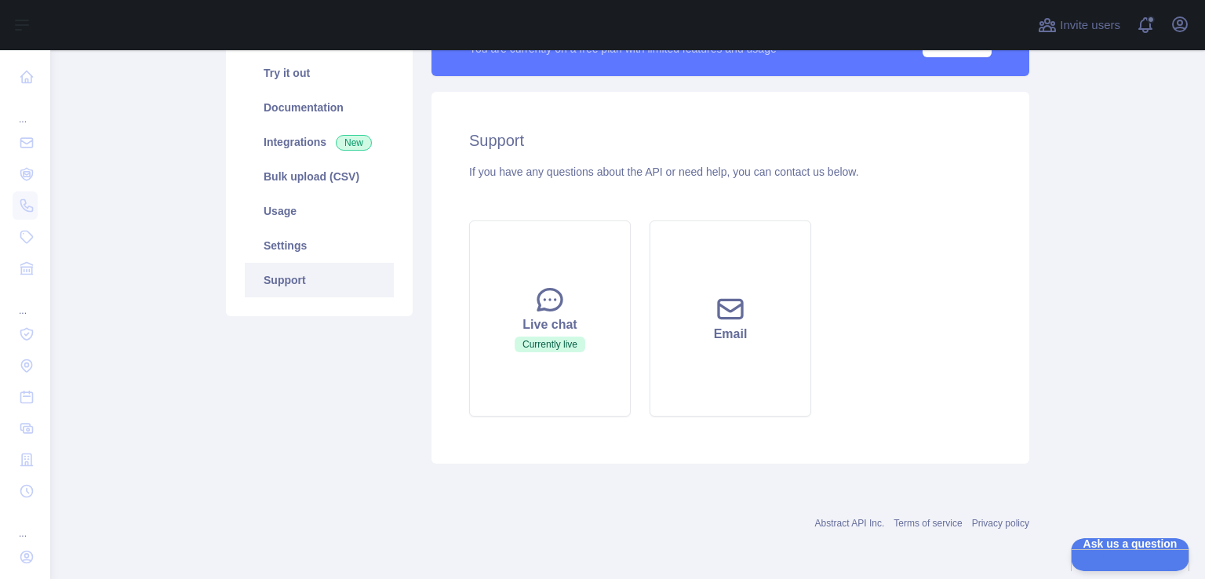
scroll to position [0, 0]
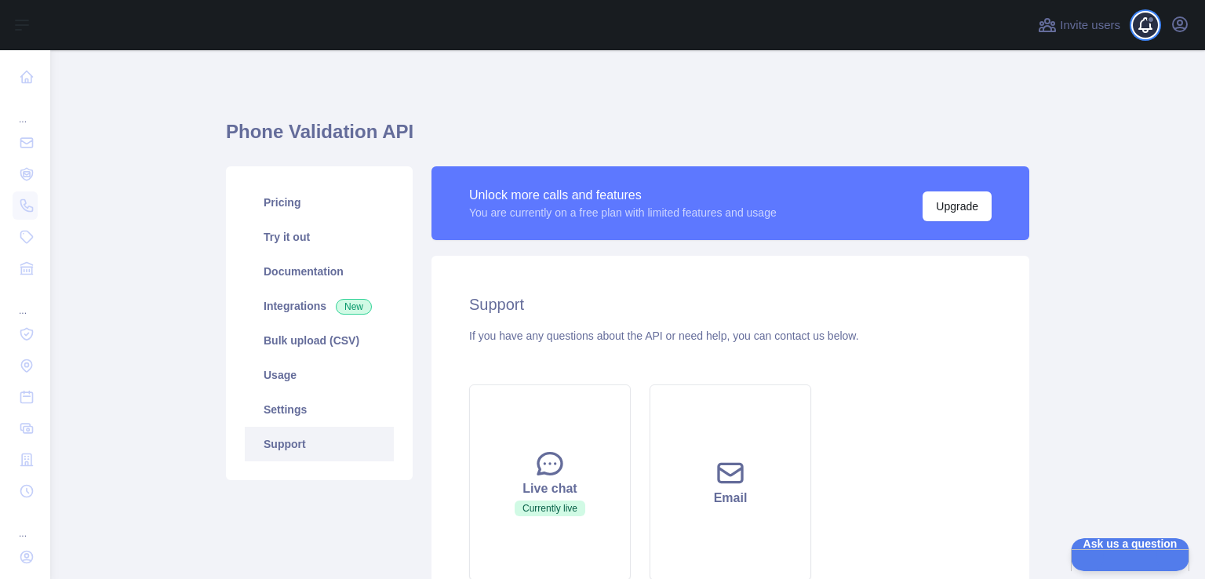
click at [1146, 35] on span at bounding box center [1151, 25] width 31 height 50
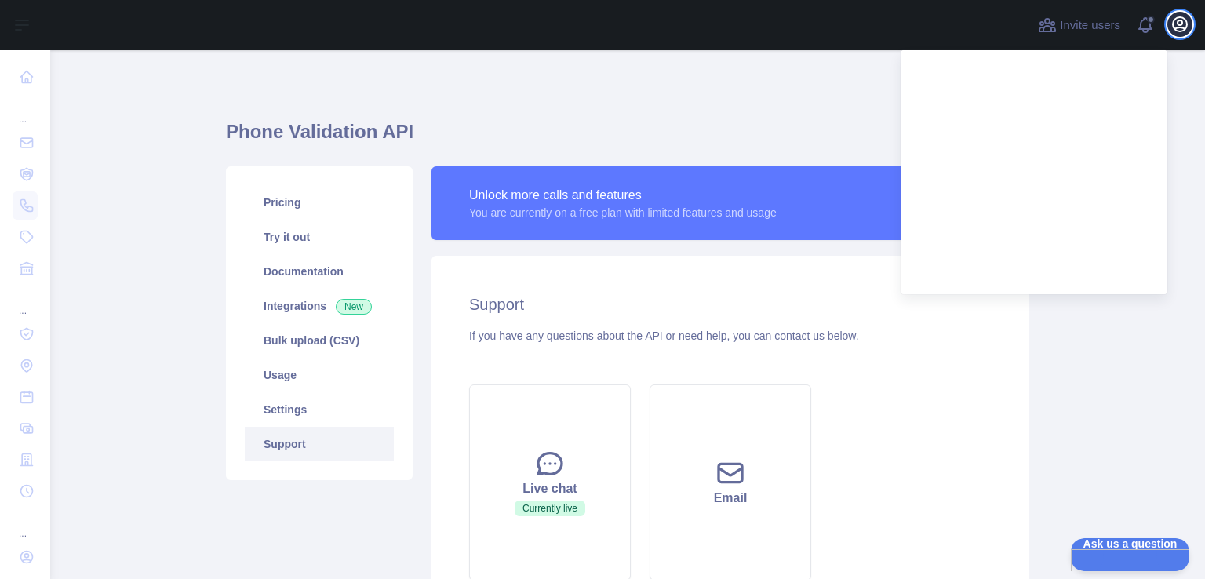
click at [1183, 15] on icon "button" at bounding box center [1180, 24] width 19 height 19
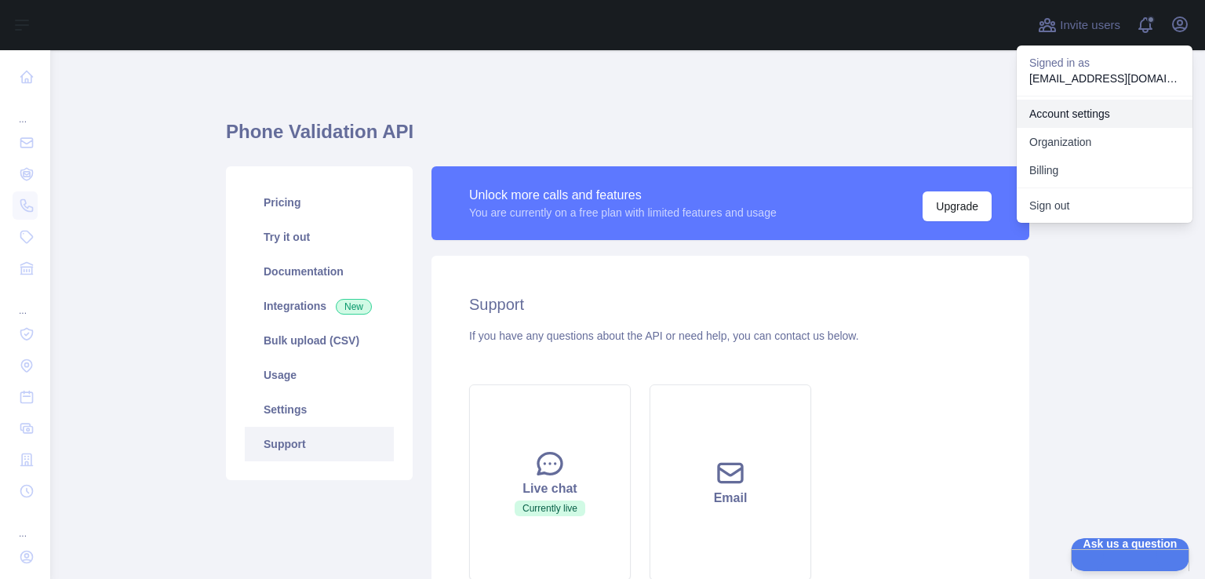
click at [1081, 107] on link "Account settings" at bounding box center [1105, 114] width 176 height 28
